Goal: Information Seeking & Learning: Learn about a topic

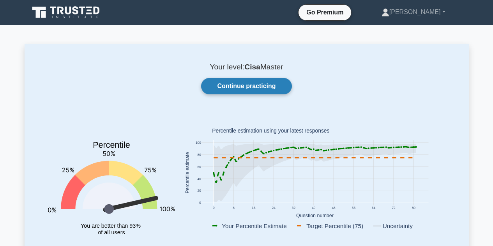
click at [234, 86] on link "Continue practicing" at bounding box center [246, 86] width 91 height 16
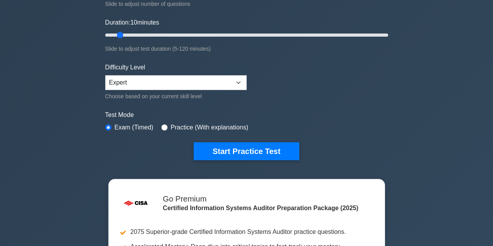
scroll to position [156, 0]
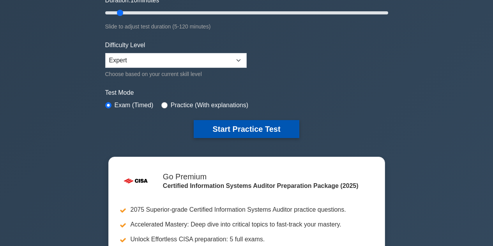
click at [226, 128] on button "Start Practice Test" at bounding box center [246, 129] width 105 height 18
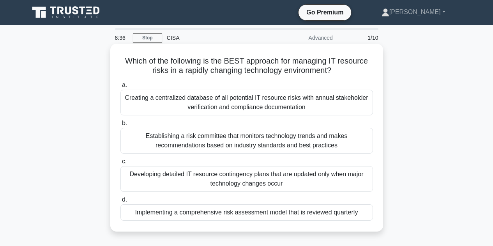
click at [164, 212] on div "Implementing a comprehensive risk assessment model that is reviewed quarterly" at bounding box center [247, 212] width 253 height 16
click at [121, 202] on input "d. Implementing a comprehensive risk assessment model that is reviewed quarterly" at bounding box center [121, 199] width 0 height 5
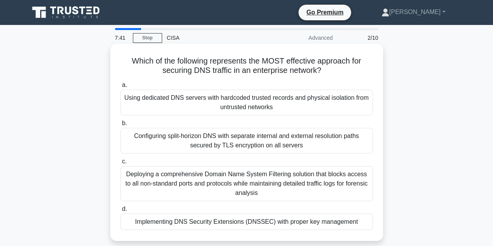
click at [202, 222] on div "Implementing DNS Security Extensions (DNSSEC) with proper key management" at bounding box center [247, 222] width 253 height 16
click at [121, 212] on input "d. Implementing DNS Security Extensions (DNSSEC) with proper key management" at bounding box center [121, 209] width 0 height 5
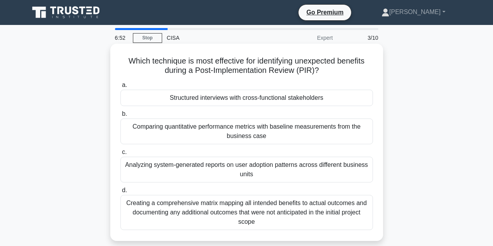
click at [194, 95] on div "Structured interviews with cross-functional stakeholders" at bounding box center [247, 98] width 253 height 16
click at [121, 88] on input "a. Structured interviews with cross-functional stakeholders" at bounding box center [121, 85] width 0 height 5
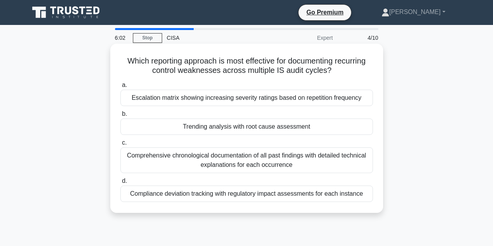
click at [204, 126] on div "Trending analysis with root cause assessment" at bounding box center [247, 127] width 253 height 16
click at [121, 117] on input "b. Trending analysis with root cause assessment" at bounding box center [121, 114] width 0 height 5
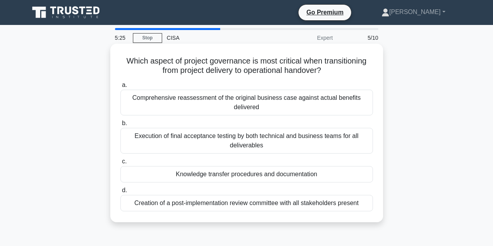
click at [201, 175] on div "Knowledge transfer procedures and documentation" at bounding box center [247, 174] width 253 height 16
click at [121, 164] on input "c. Knowledge transfer procedures and documentation" at bounding box center [121, 161] width 0 height 5
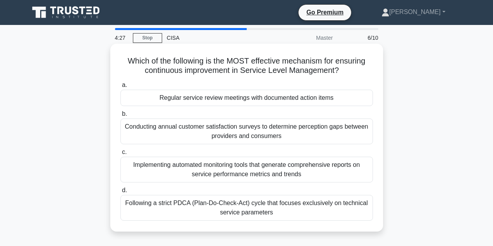
click at [174, 99] on div "Regular service review meetings with documented action items" at bounding box center [247, 98] width 253 height 16
click at [121, 88] on input "a. Regular service review meetings with documented action items" at bounding box center [121, 85] width 0 height 5
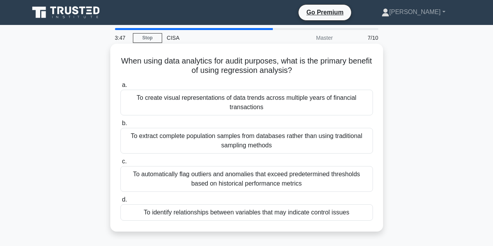
click at [191, 212] on div "To identify relationships between variables that may indicate control issues" at bounding box center [247, 212] width 253 height 16
click at [121, 202] on input "d. To identify relationships between variables that may indicate control issues" at bounding box center [121, 199] width 0 height 5
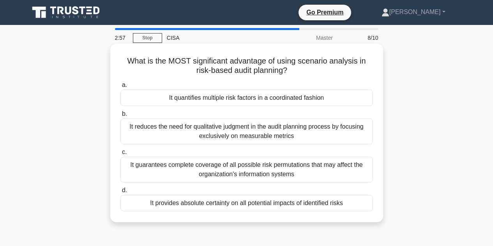
click at [185, 99] on div "It quantifies multiple risk factors in a coordinated fashion" at bounding box center [247, 98] width 253 height 16
click at [121, 88] on input "a. It quantifies multiple risk factors in a coordinated fashion" at bounding box center [121, 85] width 0 height 5
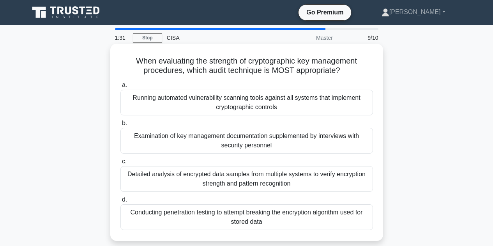
click at [153, 101] on div "Running automated vulnerability scanning tools against all systems that impleme…" at bounding box center [247, 103] width 253 height 26
click at [121, 88] on input "a. Running automated vulnerability scanning tools against all systems that impl…" at bounding box center [121, 85] width 0 height 5
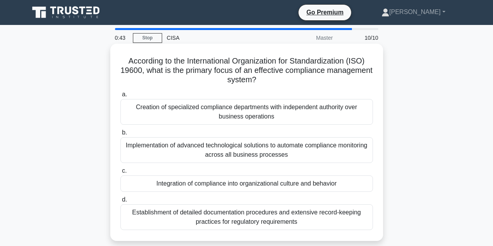
click at [186, 186] on div "Integration of compliance into organizational culture and behavior" at bounding box center [247, 184] width 253 height 16
click at [121, 174] on input "c. Integration of compliance into organizational culture and behavior" at bounding box center [121, 171] width 0 height 5
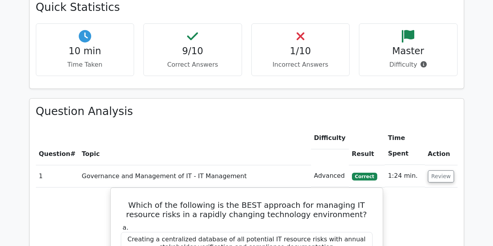
scroll to position [585, 0]
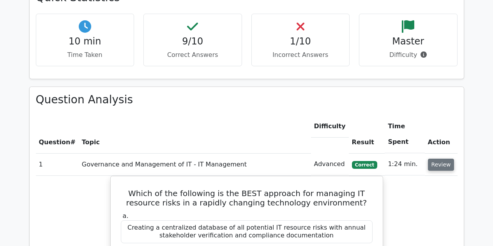
click at [442, 159] on button "Review" at bounding box center [441, 165] width 27 height 12
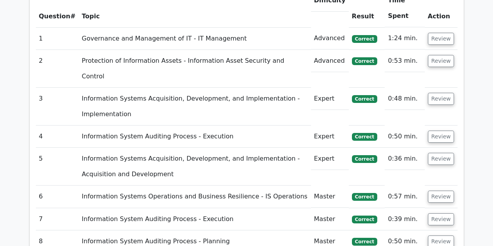
scroll to position [780, 0]
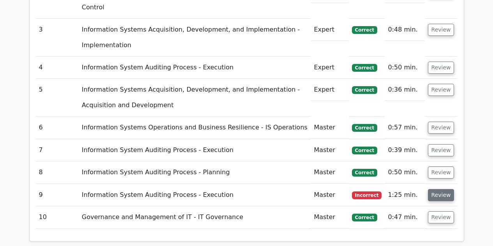
click at [437, 189] on button "Review" at bounding box center [441, 195] width 27 height 12
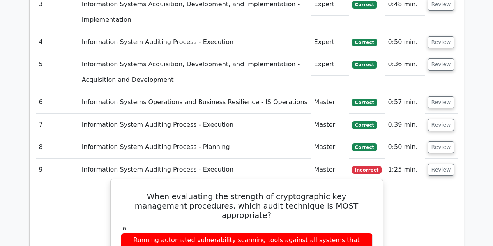
scroll to position [819, 0]
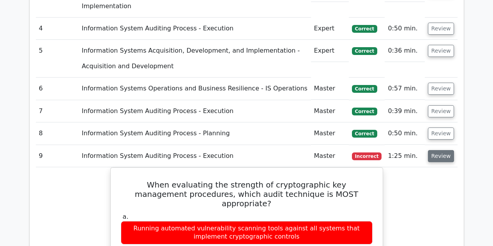
click at [440, 150] on button "Review" at bounding box center [441, 156] width 27 height 12
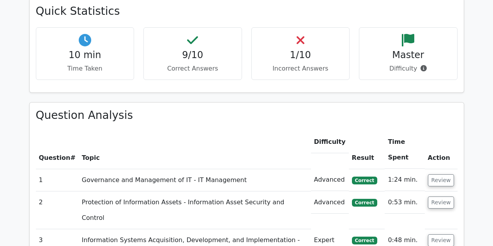
scroll to position [585, 0]
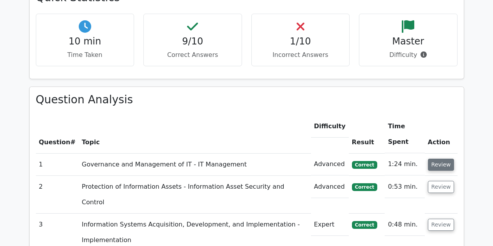
click at [441, 159] on button "Review" at bounding box center [441, 165] width 27 height 12
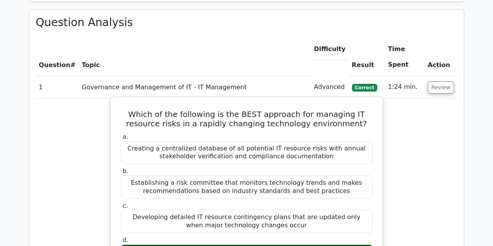
scroll to position [663, 0]
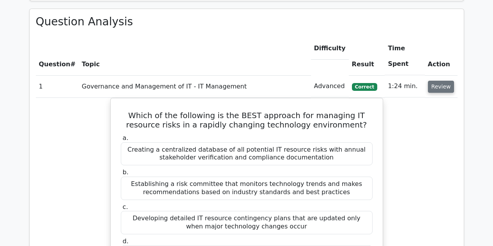
click at [440, 81] on button "Review" at bounding box center [441, 87] width 27 height 12
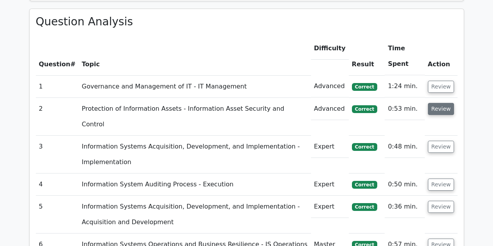
click at [439, 103] on button "Review" at bounding box center [441, 109] width 27 height 12
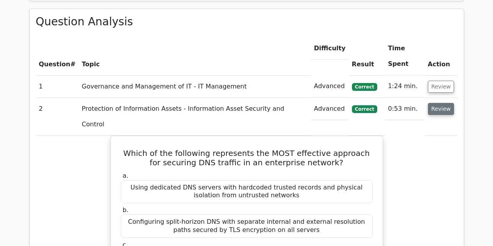
click at [441, 103] on button "Review" at bounding box center [441, 109] width 27 height 12
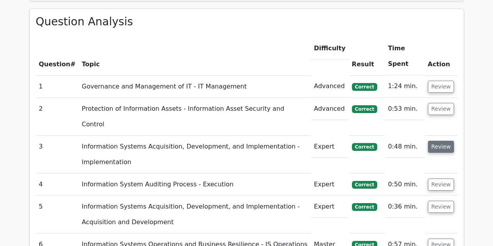
click at [442, 141] on button "Review" at bounding box center [441, 147] width 27 height 12
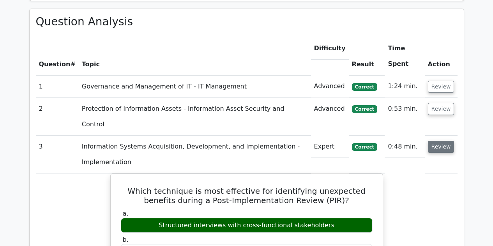
click at [437, 141] on button "Review" at bounding box center [441, 147] width 27 height 12
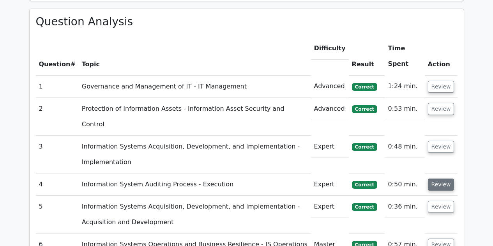
click at [438, 179] on button "Review" at bounding box center [441, 185] width 27 height 12
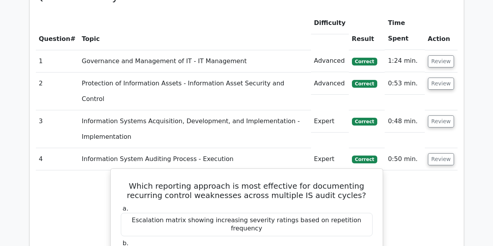
scroll to position [702, 0]
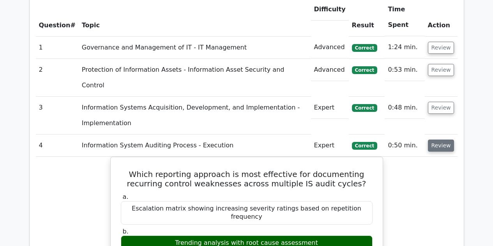
click at [443, 140] on button "Review" at bounding box center [441, 146] width 27 height 12
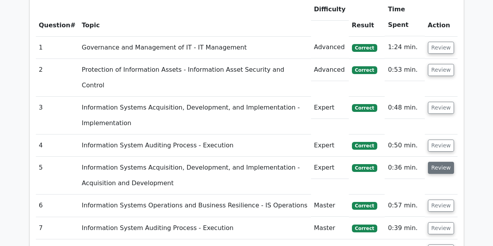
click at [442, 162] on button "Review" at bounding box center [441, 168] width 27 height 12
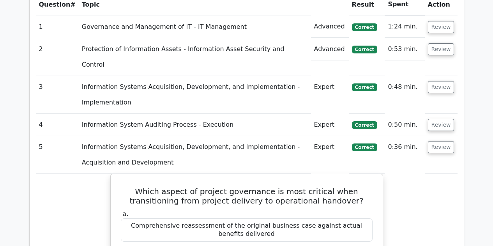
scroll to position [741, 0]
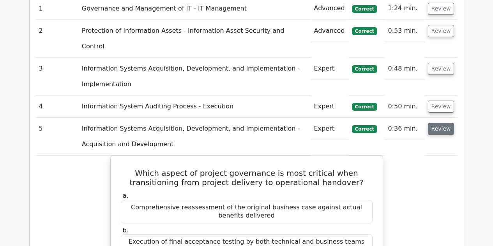
click at [440, 123] on button "Review" at bounding box center [441, 129] width 27 height 12
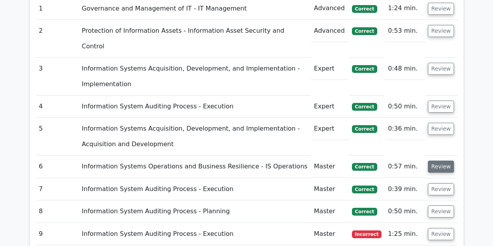
click at [438, 161] on button "Review" at bounding box center [441, 167] width 27 height 12
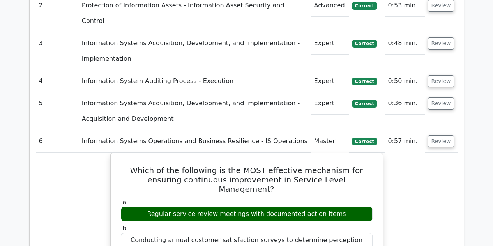
scroll to position [780, 0]
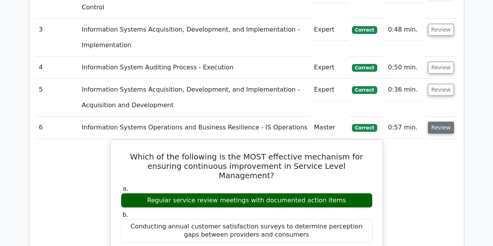
click at [443, 122] on button "Review" at bounding box center [441, 128] width 27 height 12
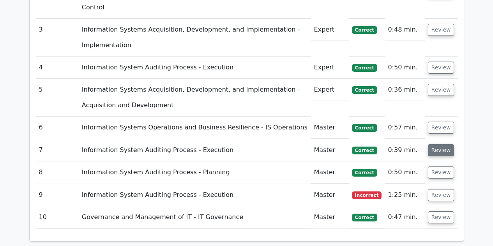
click at [442, 144] on button "Review" at bounding box center [441, 150] width 27 height 12
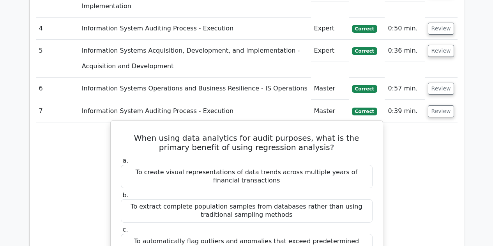
scroll to position [858, 0]
